Goal: Transaction & Acquisition: Purchase product/service

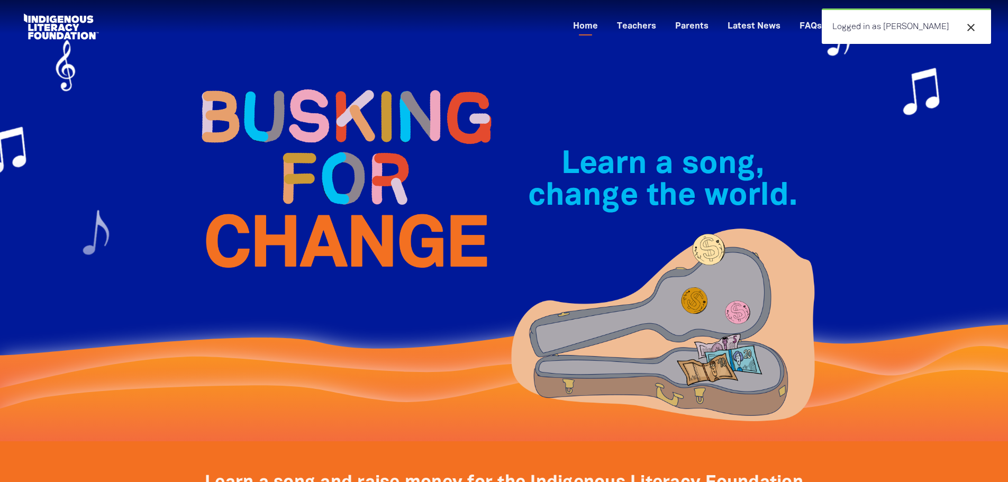
click at [642, 118] on div "Learn a song, change the world.﻿" at bounding box center [663, 221] width 318 height 314
click at [970, 27] on icon "close" at bounding box center [971, 27] width 13 height 13
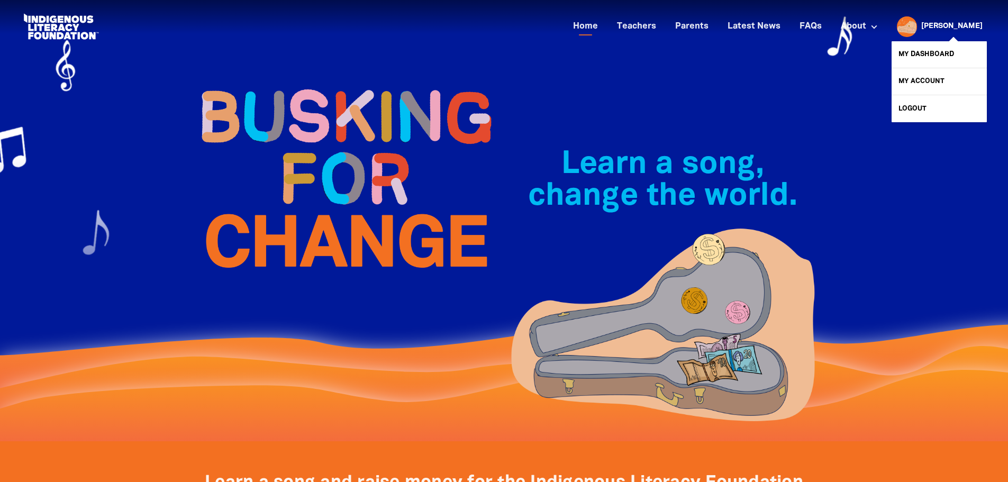
click at [966, 28] on link "[PERSON_NAME]" at bounding box center [952, 26] width 61 height 7
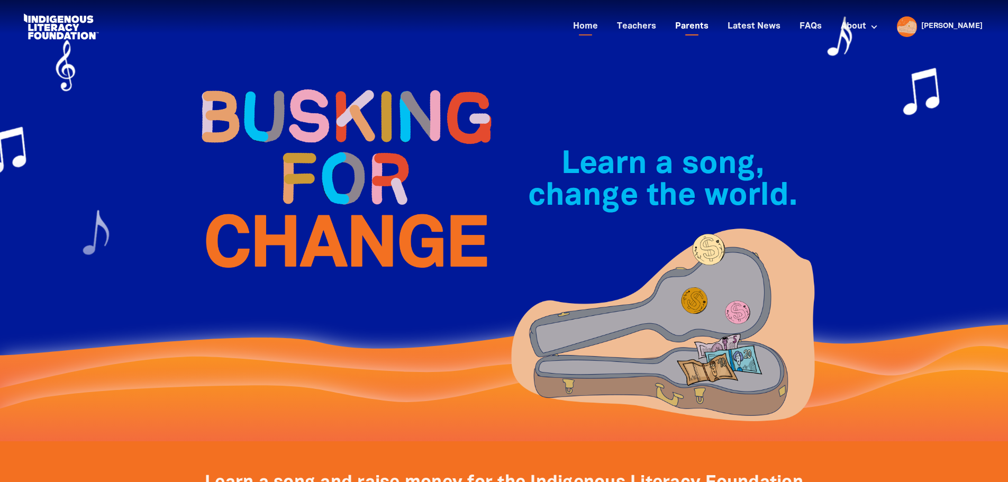
click at [715, 31] on link "Parents" at bounding box center [692, 26] width 46 height 17
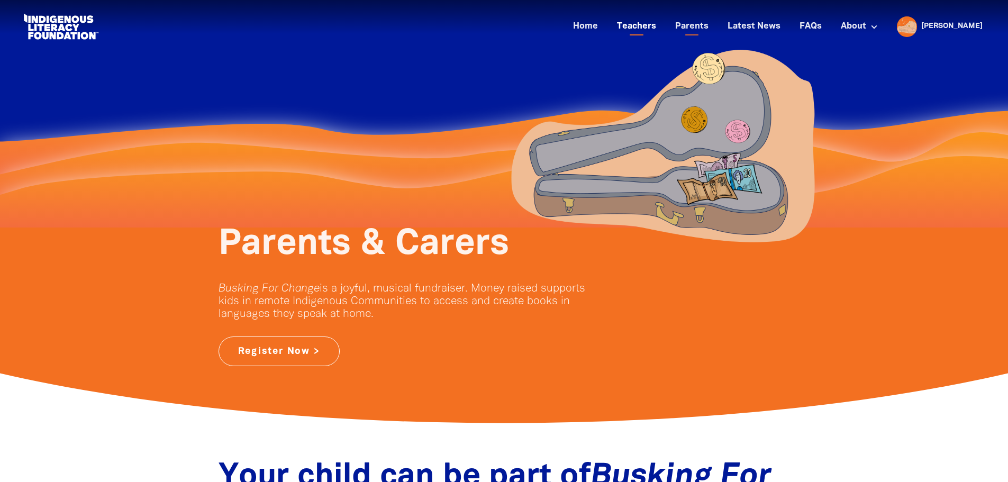
click at [663, 25] on link "Teachers" at bounding box center [637, 26] width 52 height 17
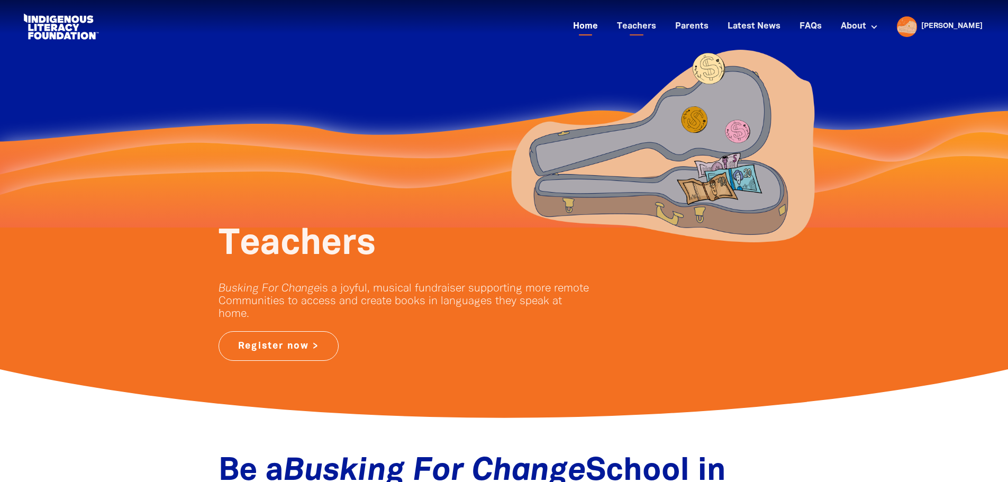
click at [605, 23] on link "Home" at bounding box center [586, 26] width 38 height 17
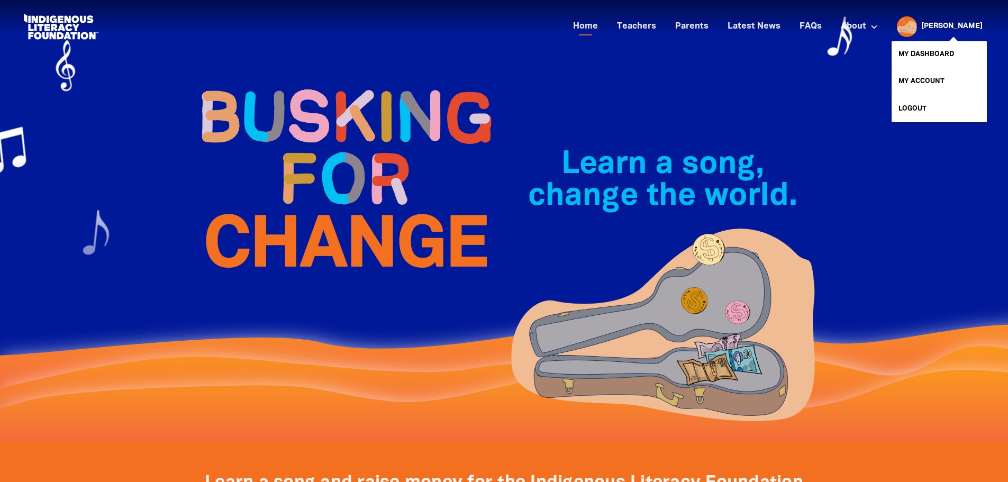
click at [964, 25] on link "[PERSON_NAME]" at bounding box center [952, 26] width 61 height 7
click at [923, 76] on link "My Account" at bounding box center [939, 81] width 95 height 26
select select "teacher"
select select "AU"
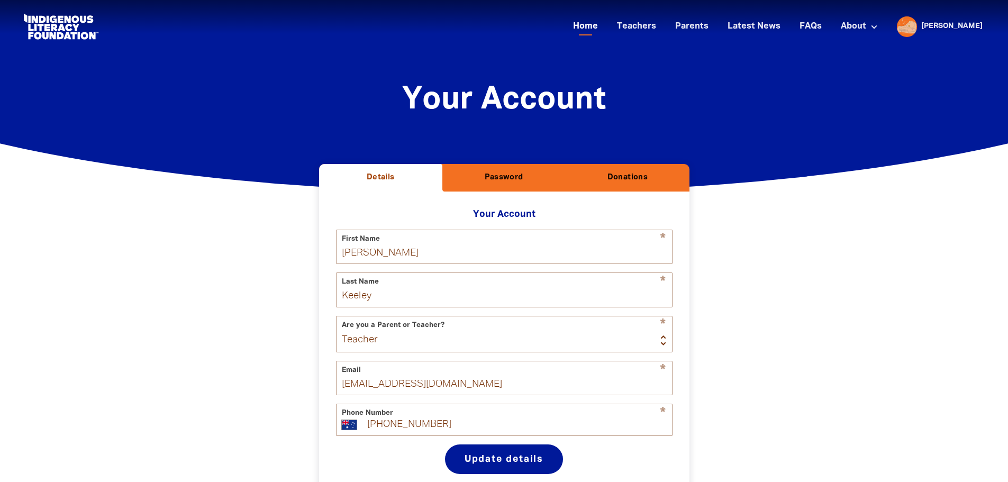
click at [605, 30] on link "Home" at bounding box center [586, 26] width 38 height 17
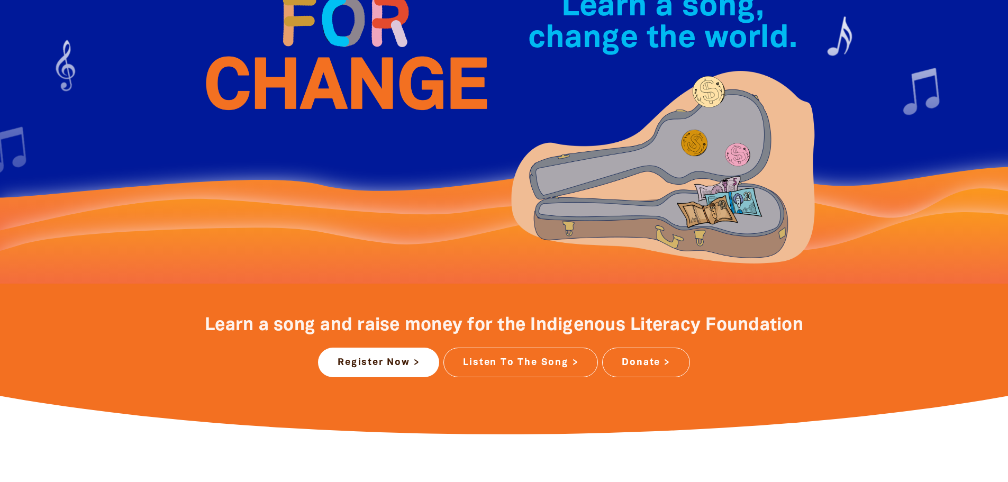
scroll to position [159, 0]
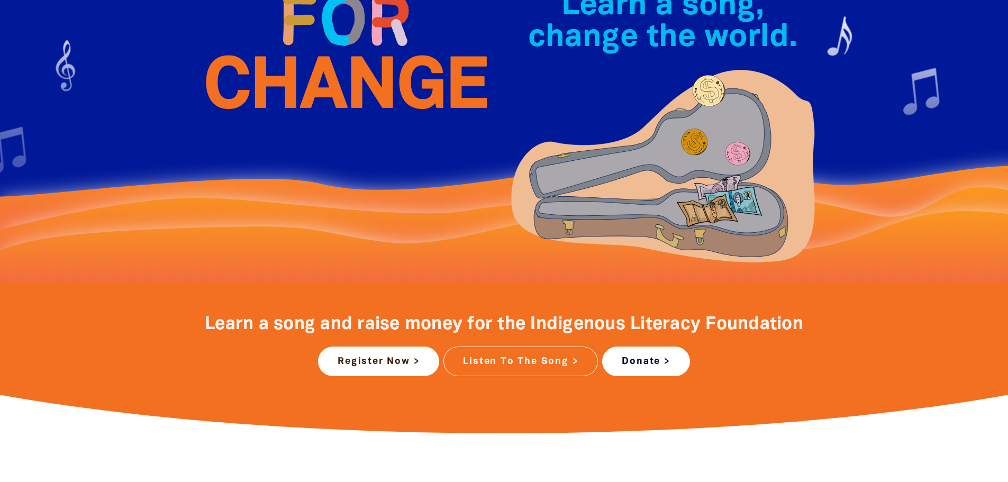
click at [664, 375] on link "Donate >" at bounding box center [645, 362] width 87 height 30
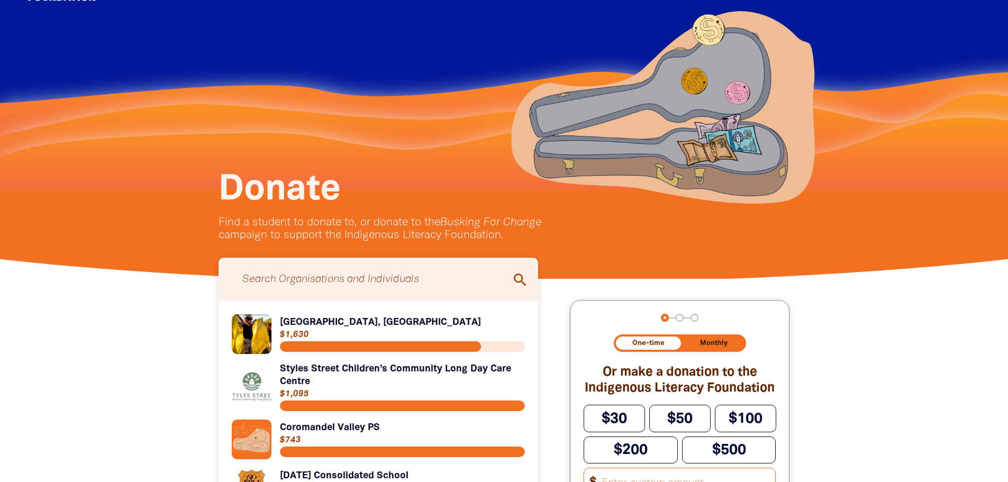
scroll to position [159, 0]
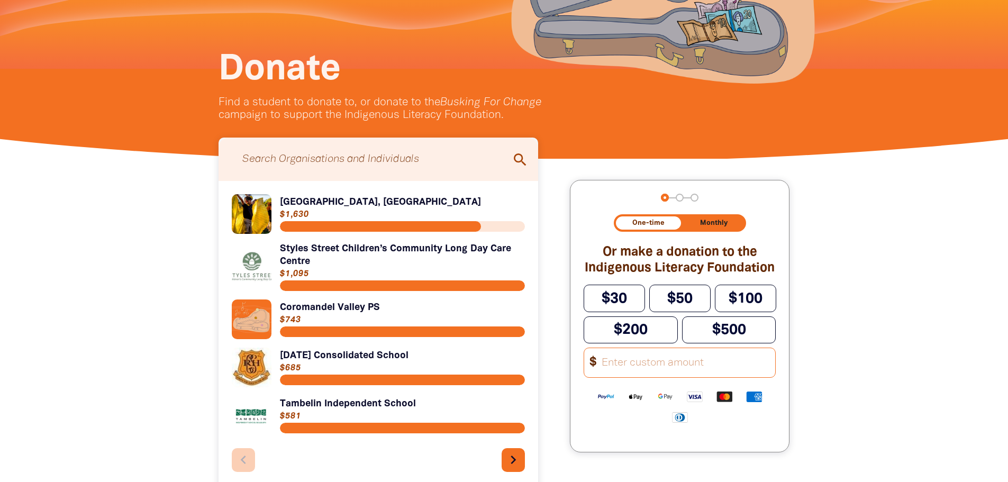
click at [684, 368] on input "Other Amount" at bounding box center [686, 362] width 181 height 29
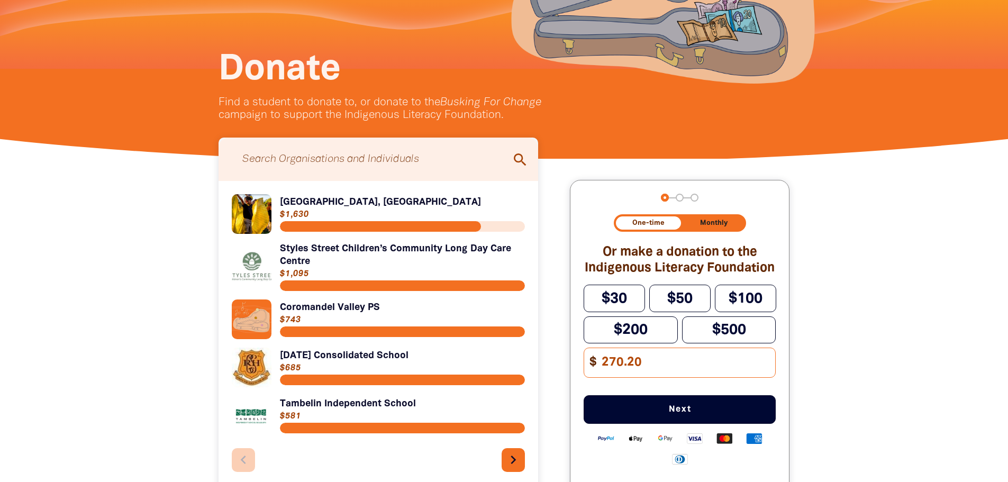
type input "270.20"
click at [731, 412] on button "Next" at bounding box center [680, 409] width 192 height 29
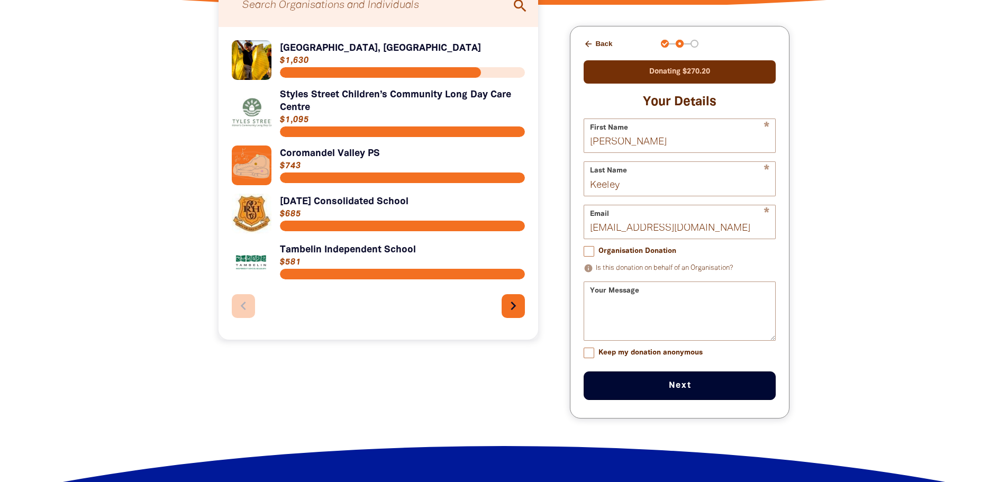
scroll to position [202, 0]
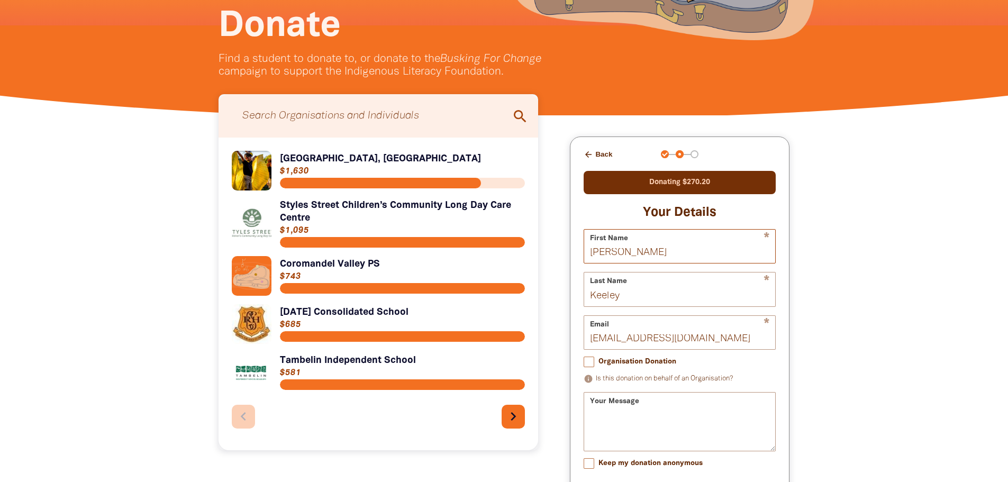
click at [640, 263] on input "[PERSON_NAME]" at bounding box center [679, 246] width 191 height 33
drag, startPoint x: 646, startPoint y: 255, endPoint x: 457, endPoint y: 253, distance: 189.0
click at [457, 253] on div "Search for individuals and teams: search Search Organisations and Individuals s…" at bounding box center [504, 338] width 635 height 446
type input "[PERSON_NAME]"
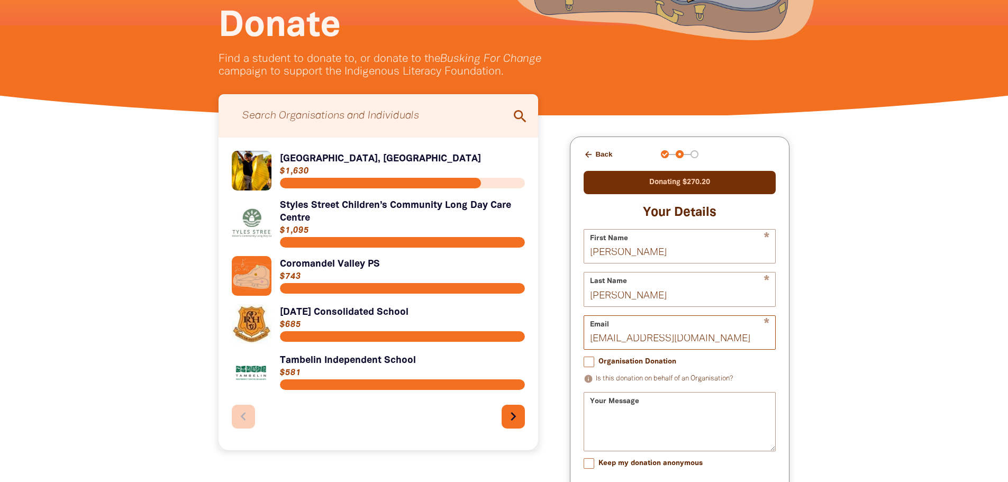
click at [620, 341] on input "[EMAIL_ADDRESS][DOMAIN_NAME]" at bounding box center [679, 332] width 191 height 33
drag, startPoint x: 620, startPoint y: 341, endPoint x: 493, endPoint y: 339, distance: 127.1
click at [494, 339] on div "Search for individuals and teams: search Search Organisations and Individuals s…" at bounding box center [504, 338] width 635 height 446
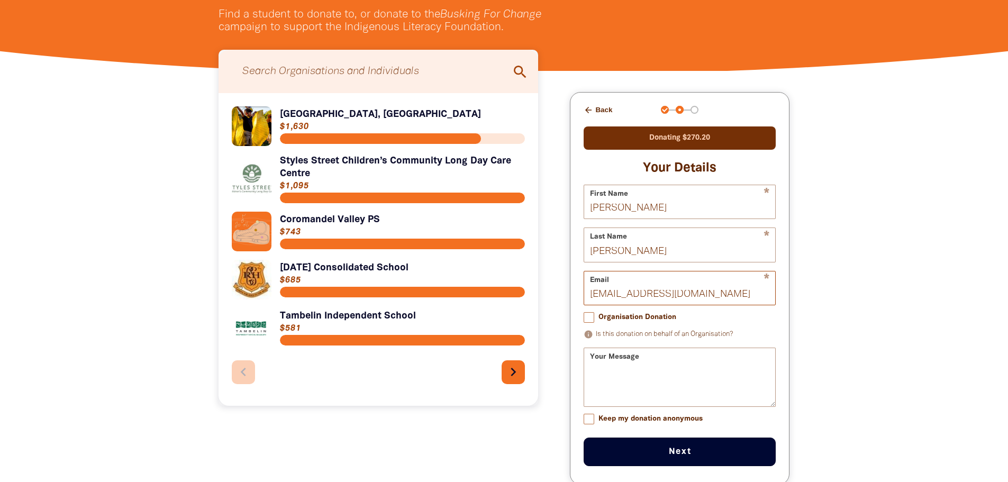
scroll to position [308, 0]
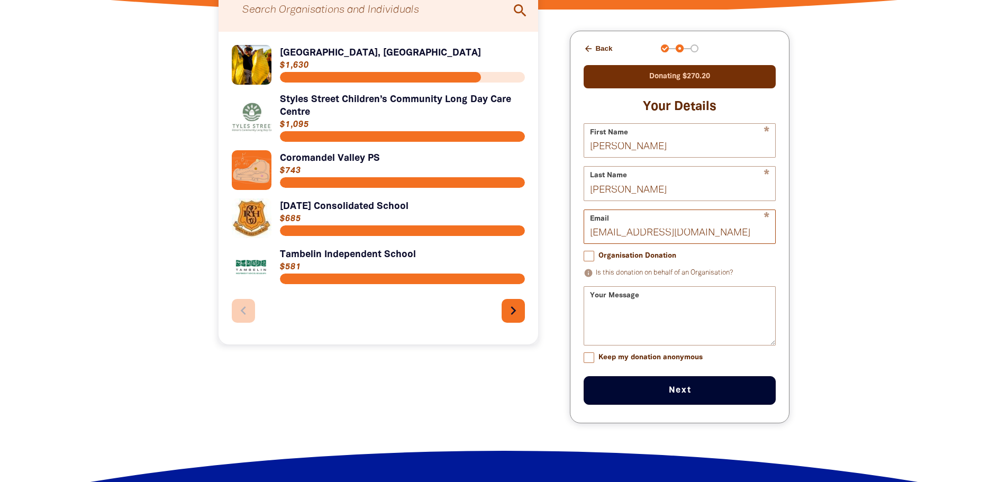
type input "[EMAIL_ADDRESS][DOMAIN_NAME]"
click at [594, 258] on input "Organisation Donation" at bounding box center [589, 256] width 11 height 11
checkbox input "true"
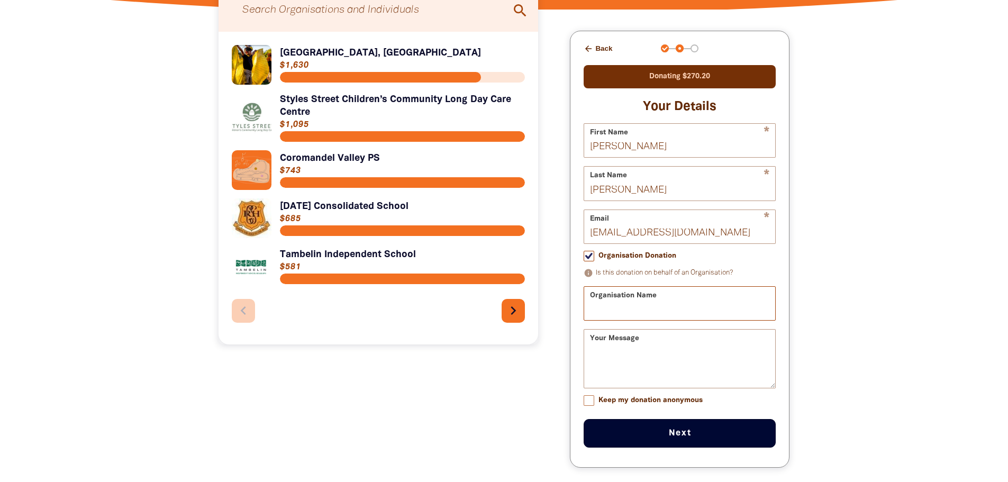
click at [651, 311] on input "Organisation Name" at bounding box center [679, 303] width 191 height 33
click at [713, 318] on input "[GEOGRAPHIC_DATA]" at bounding box center [679, 303] width 191 height 33
type input "[GEOGRAPHIC_DATA] [GEOGRAPHIC_DATA]"
click at [703, 436] on button "Next chevron_right" at bounding box center [680, 433] width 192 height 29
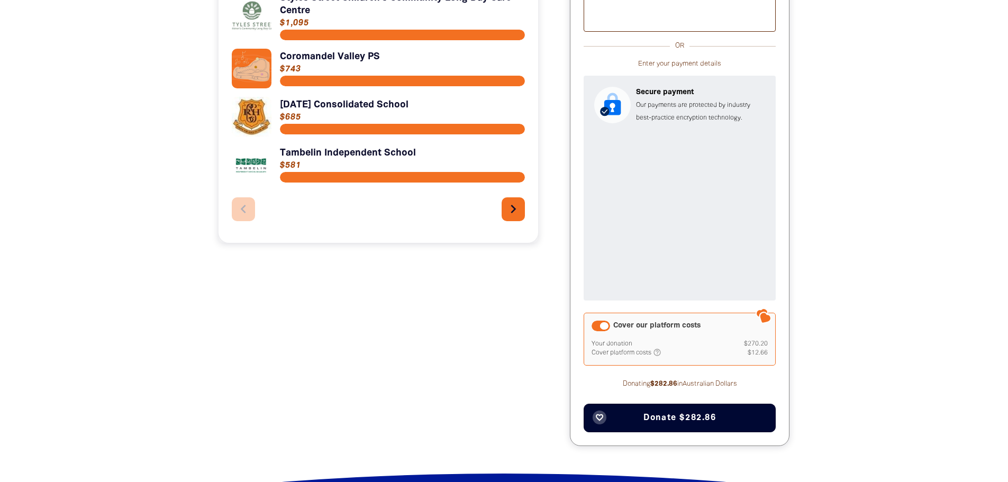
scroll to position [414, 0]
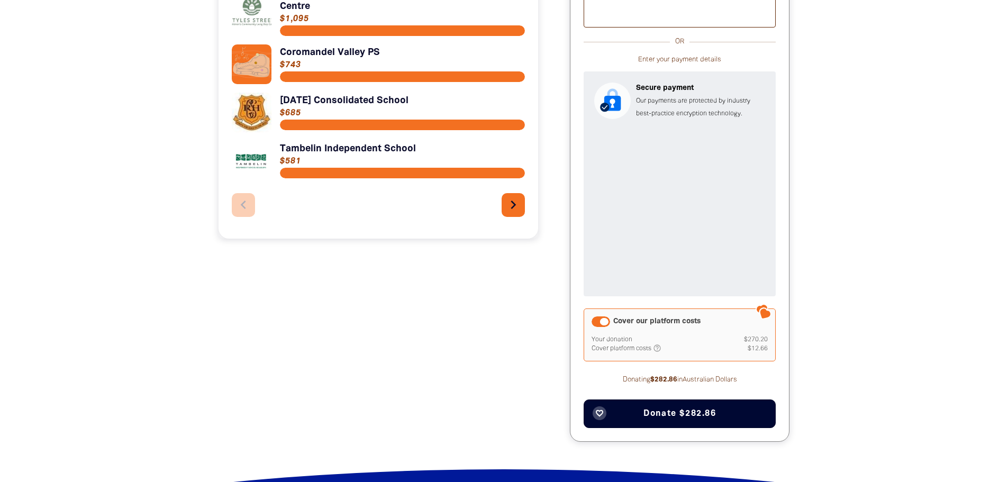
click at [597, 320] on div "Cover our platform costs" at bounding box center [601, 322] width 19 height 11
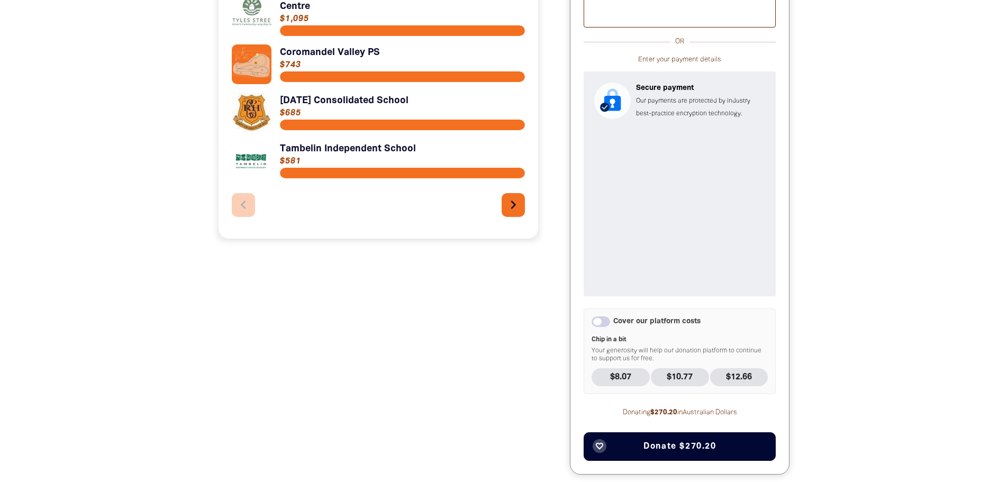
scroll to position [467, 0]
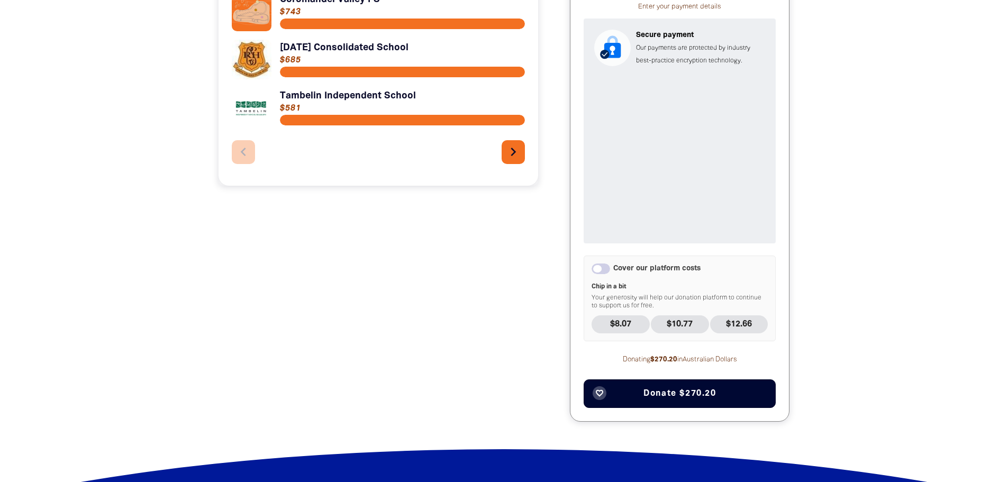
click at [722, 389] on button "favorite_border Donate $270.20" at bounding box center [680, 394] width 192 height 29
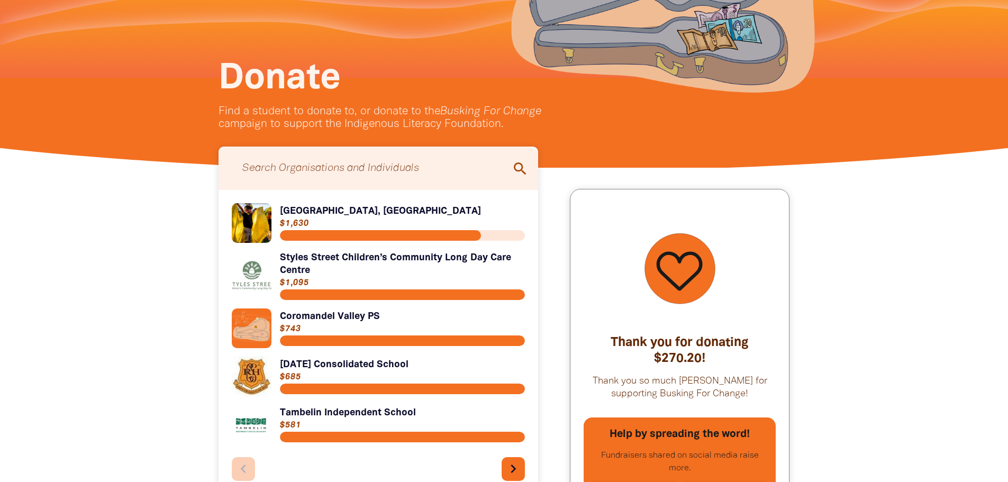
scroll to position [113, 0]
